Goal: Task Accomplishment & Management: Manage account settings

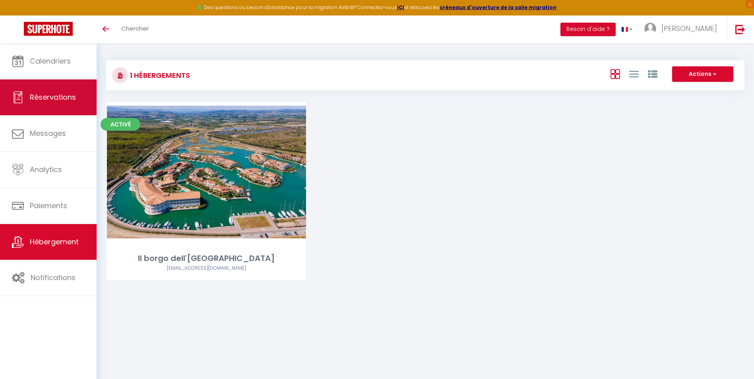
click at [64, 93] on span "Réservations" at bounding box center [53, 97] width 46 height 10
select select "not_cancelled"
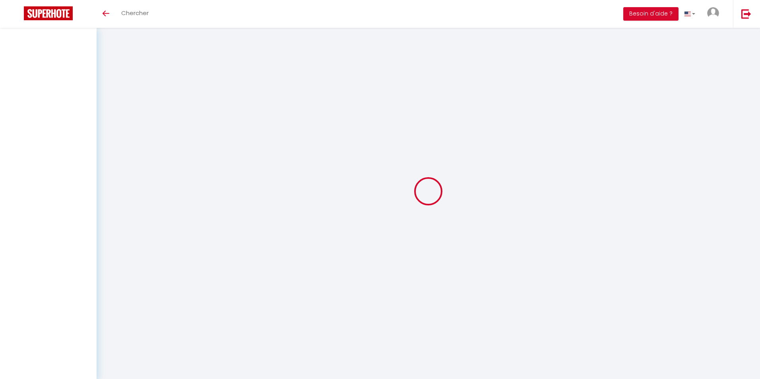
select select "not_cancelled"
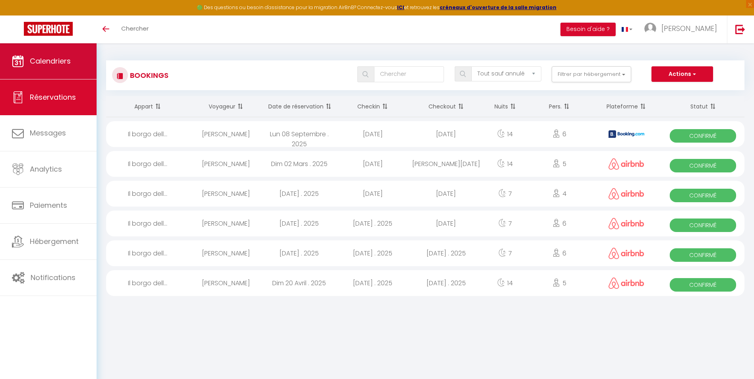
click at [48, 70] on link "Calendriers" at bounding box center [48, 61] width 97 height 36
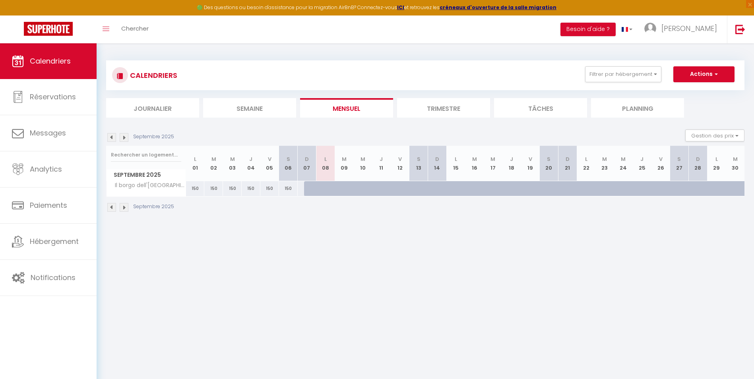
click at [446, 107] on li "Trimestre" at bounding box center [443, 107] width 93 height 19
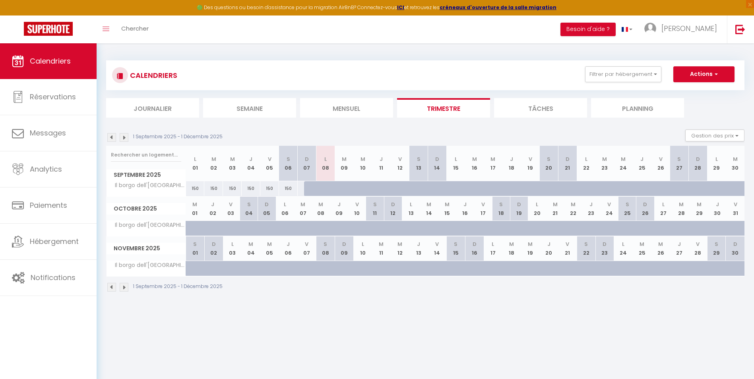
click at [122, 289] on img at bounding box center [124, 287] width 9 height 9
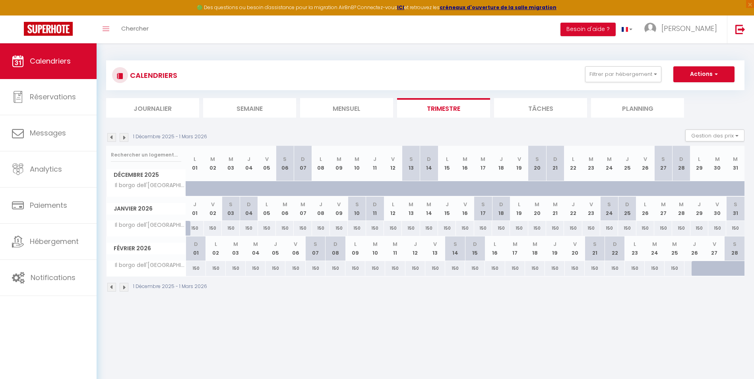
click at [122, 289] on img at bounding box center [124, 287] width 9 height 9
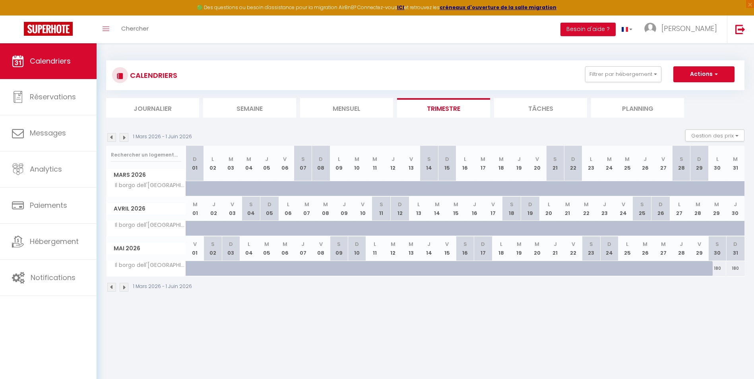
click at [122, 289] on img at bounding box center [124, 287] width 9 height 9
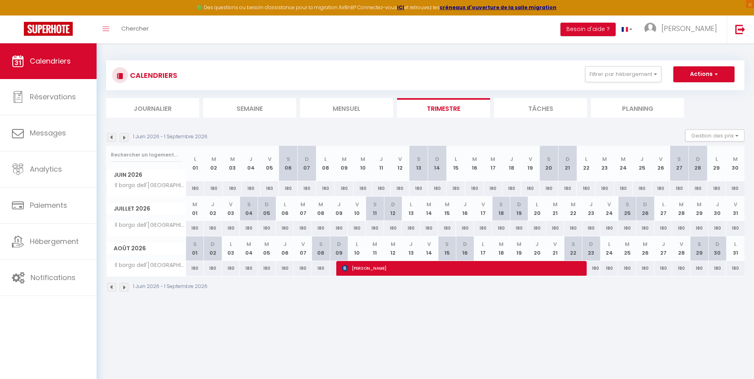
click at [122, 289] on img at bounding box center [124, 287] width 9 height 9
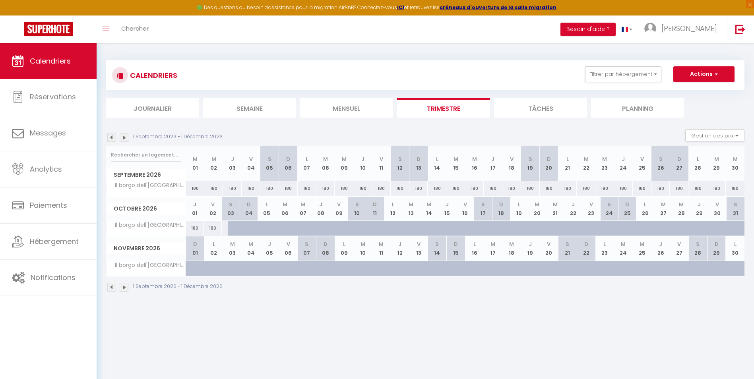
click at [122, 289] on img at bounding box center [124, 287] width 9 height 9
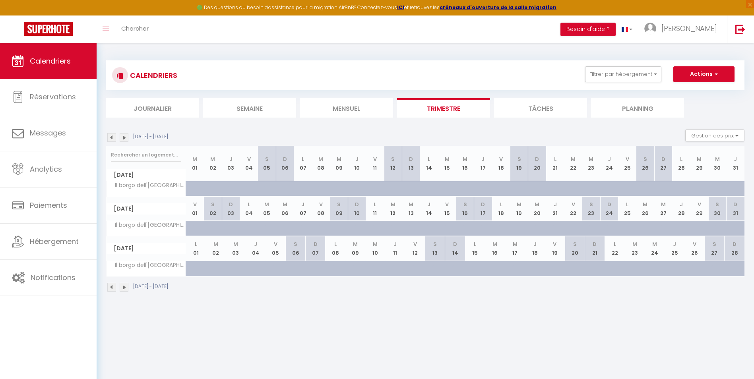
click at [122, 289] on img at bounding box center [124, 287] width 9 height 9
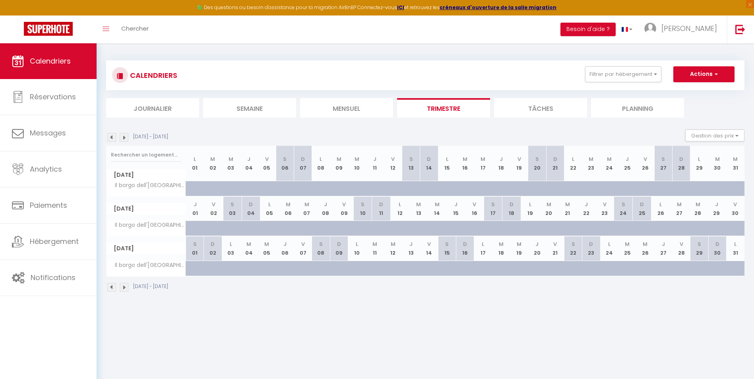
click at [122, 289] on img at bounding box center [124, 287] width 9 height 9
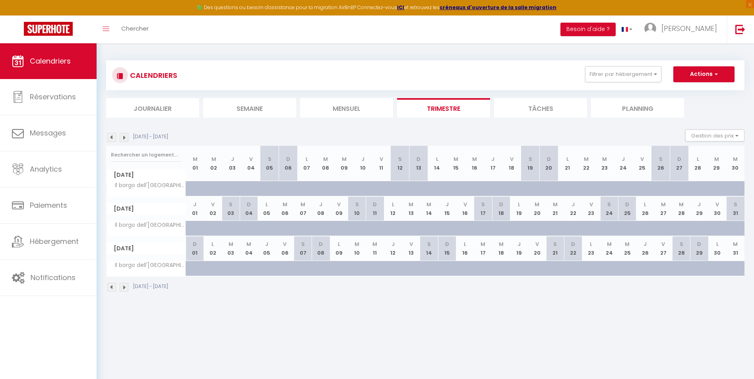
click at [122, 289] on img at bounding box center [124, 287] width 9 height 9
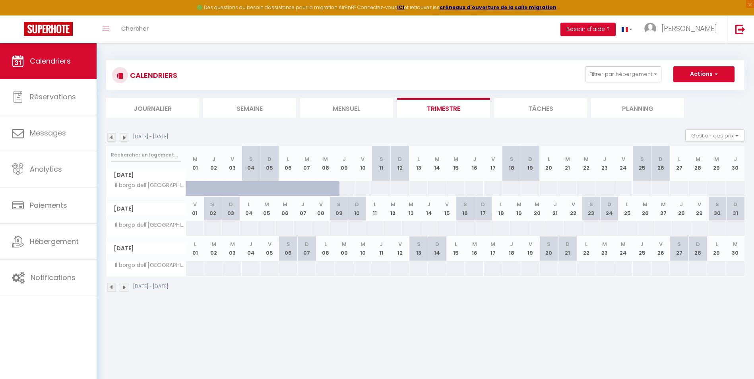
click at [111, 288] on img at bounding box center [111, 287] width 9 height 9
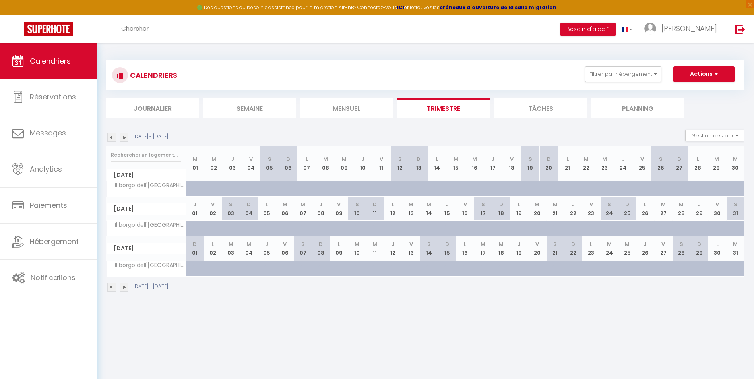
click at [111, 288] on img at bounding box center [111, 287] width 9 height 9
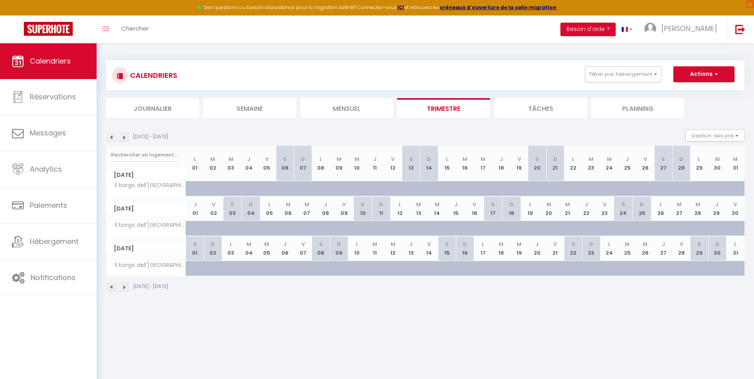
click at [111, 288] on img at bounding box center [111, 287] width 9 height 9
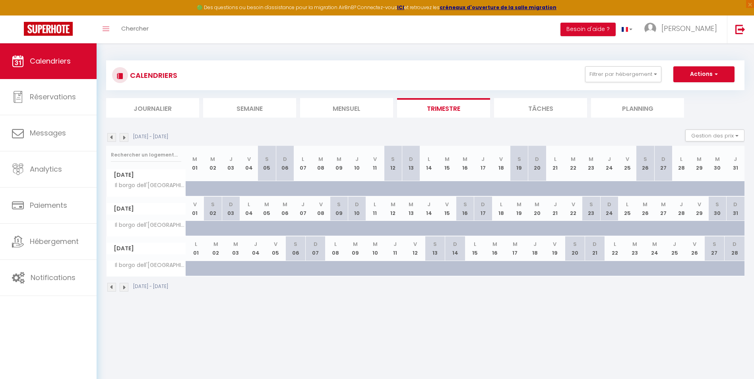
click at [111, 288] on img at bounding box center [111, 287] width 9 height 9
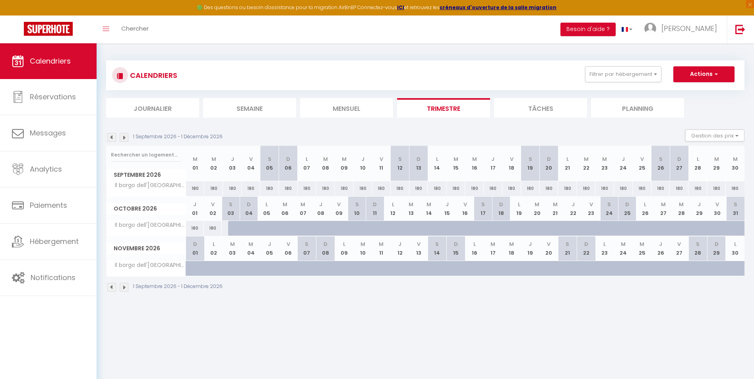
click at [111, 288] on img at bounding box center [111, 287] width 9 height 9
